Goal: Task Accomplishment & Management: Use online tool/utility

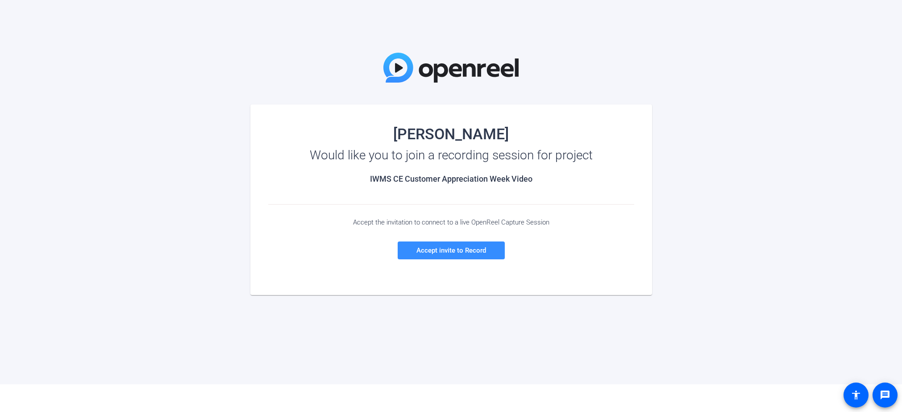
click at [448, 339] on div "[PERSON_NAME] Would like you to join a recording session for project IWMS CE Cu…" at bounding box center [451, 192] width 902 height 384
click at [451, 253] on span "Accept invite to Record" at bounding box center [451, 250] width 70 height 8
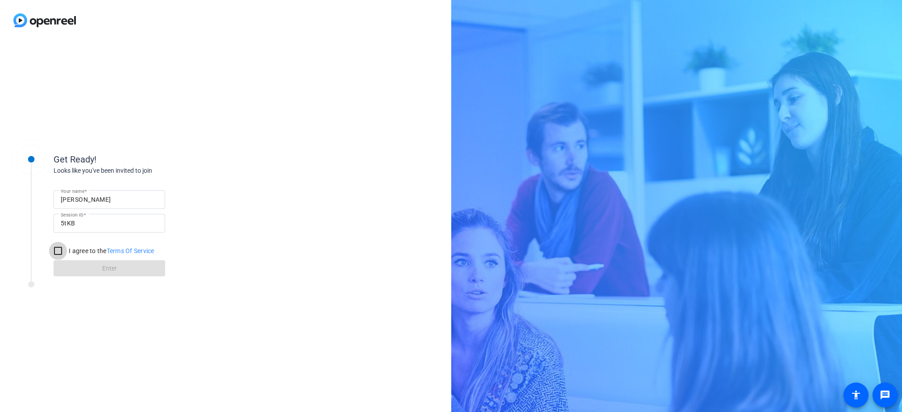
click at [55, 255] on input "I agree to the Terms Of Service" at bounding box center [58, 251] width 18 height 18
checkbox input "true"
click at [108, 266] on span "Enter" at bounding box center [109, 268] width 15 height 9
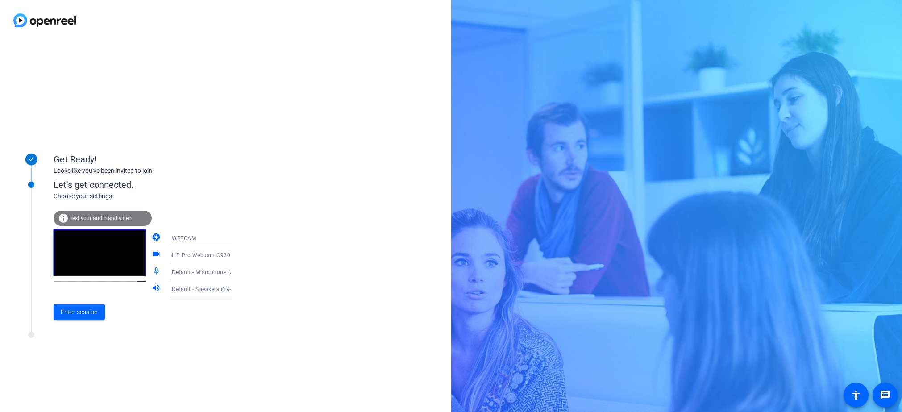
click at [105, 221] on span "Test your audio and video" at bounding box center [101, 218] width 62 height 6
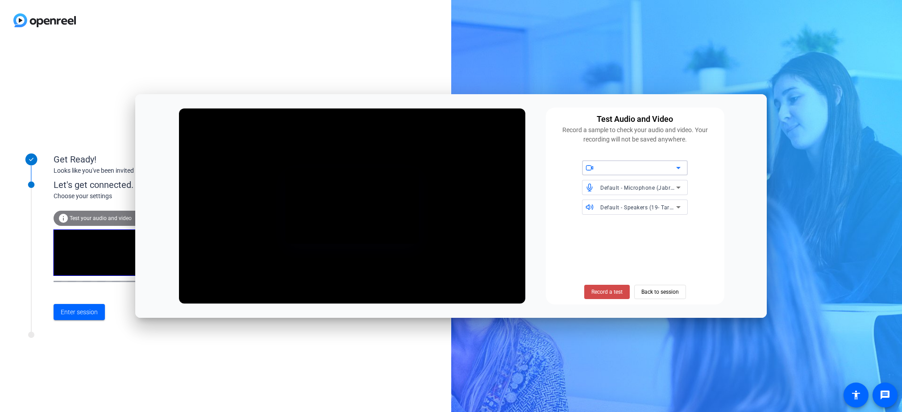
click at [601, 294] on span "Record a test" at bounding box center [606, 292] width 31 height 8
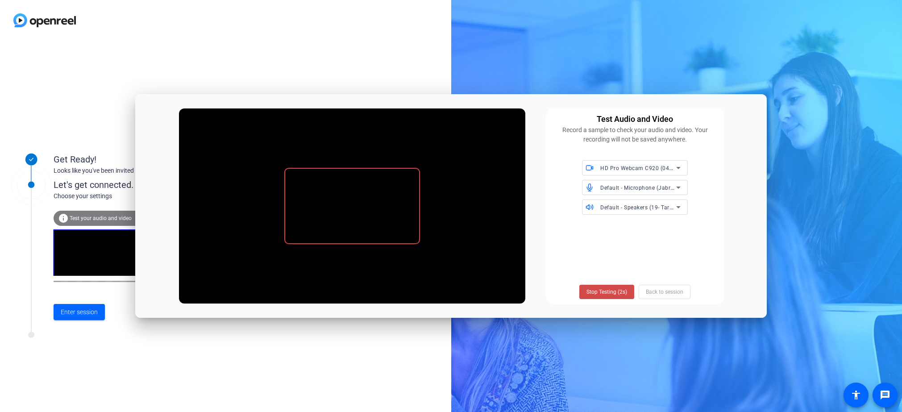
click at [607, 291] on span "Stop Testing (2s)" at bounding box center [606, 292] width 41 height 8
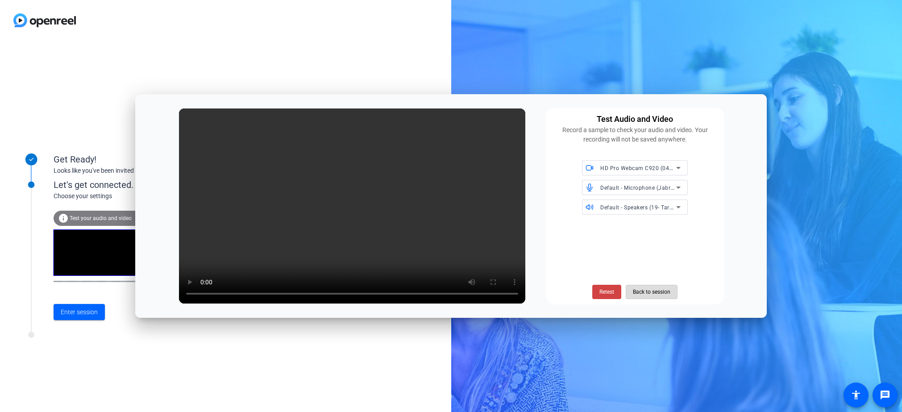
click at [653, 290] on span "Back to session" at bounding box center [651, 291] width 37 height 17
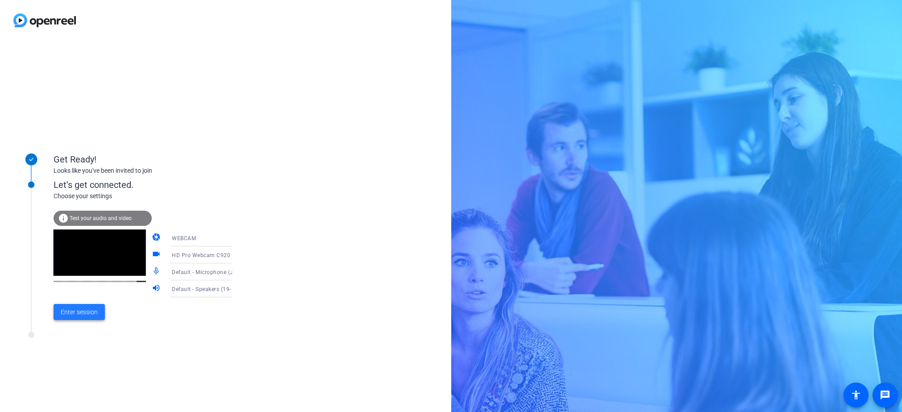
click at [78, 312] on span "Enter session" at bounding box center [79, 311] width 37 height 9
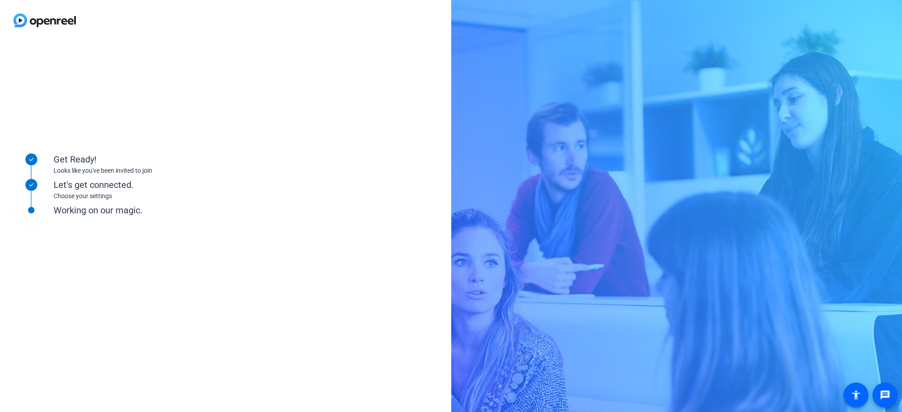
click at [120, 312] on div "Get Ready! Looks like you've been invited to join Let's get connected. Choose y…" at bounding box center [120, 226] width 223 height 178
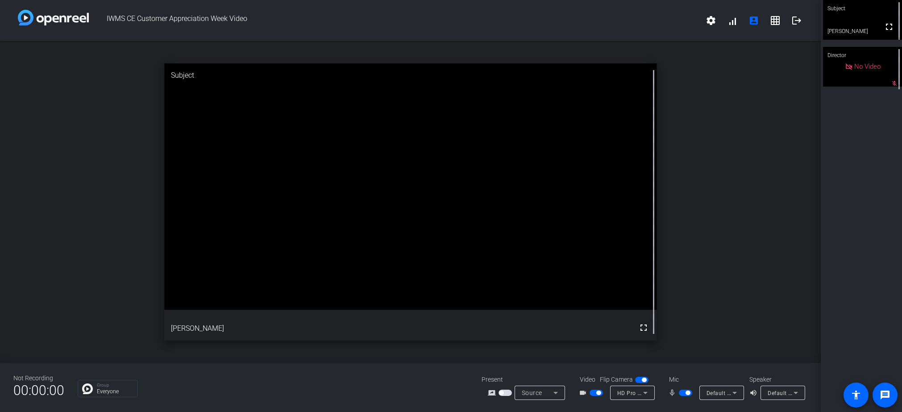
click at [640, 377] on span "button" at bounding box center [641, 380] width 13 height 6
click at [743, 205] on div "open_in_new Subject fullscreen [PERSON_NAME]" at bounding box center [410, 202] width 821 height 322
